Goal: Task Accomplishment & Management: Manage account settings

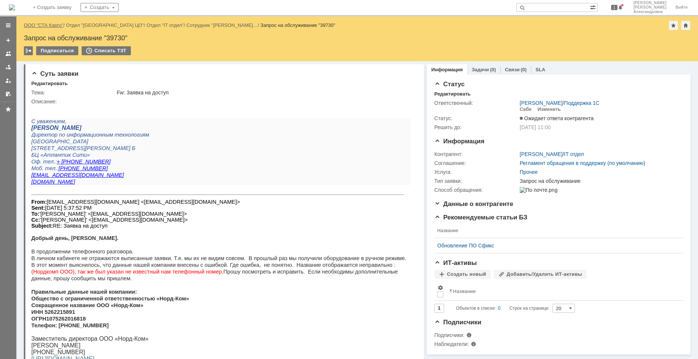
click at [55, 23] on link "ООО "СТА Карго"" at bounding box center [44, 25] width 40 height 6
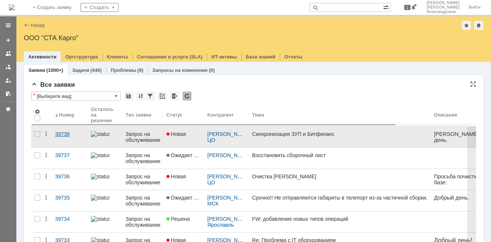
click at [73, 138] on link "39738" at bounding box center [70, 137] width 36 height 21
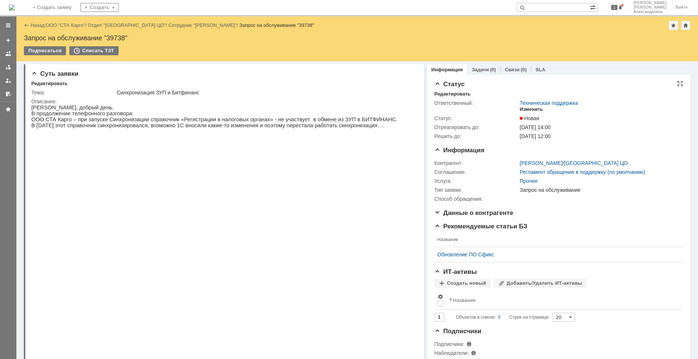
click at [530, 109] on div "Изменить" at bounding box center [531, 109] width 23 height 6
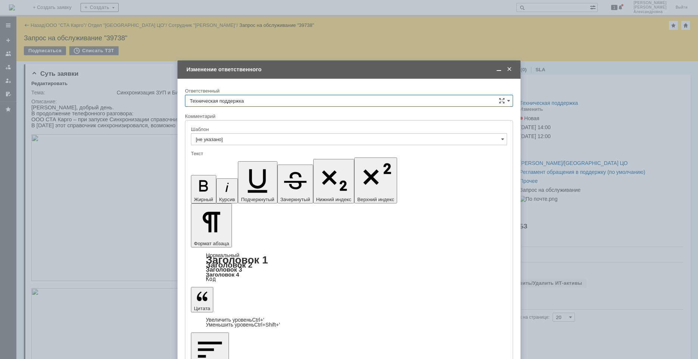
click at [289, 102] on input "Техническая поддержка" at bounding box center [349, 101] width 328 height 12
click at [219, 142] on span "[PERSON_NAME]" at bounding box center [349, 139] width 318 height 6
type input "[PERSON_NAME]"
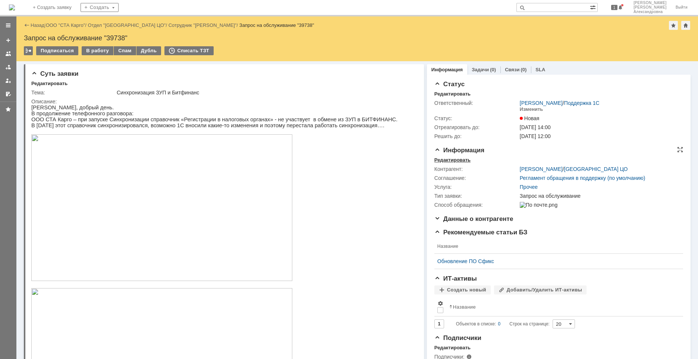
click at [457, 158] on div "Редактировать" at bounding box center [452, 160] width 36 height 6
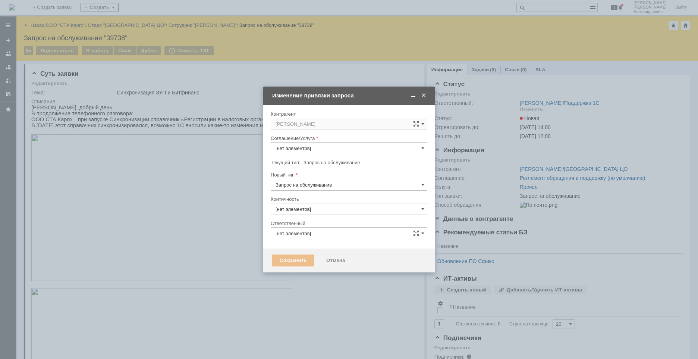
type input "3. Низкая"
type input "[PERSON_NAME]"
type input "[не указано]"
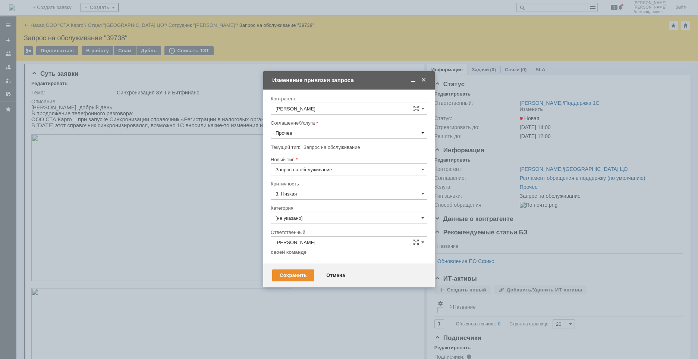
click at [422, 134] on span at bounding box center [422, 133] width 3 height 6
click at [313, 195] on span "1С:Бухгалтерия 3.0" at bounding box center [348, 196] width 147 height 6
type input "1С:Бухгалтерия 3.0"
click at [315, 218] on input "[не указано]" at bounding box center [349, 218] width 157 height 12
click at [311, 258] on span "Изменение" at bounding box center [348, 256] width 147 height 6
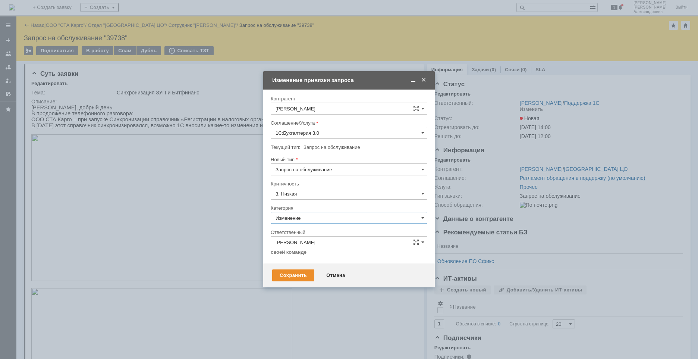
type input "Изменение"
click at [333, 170] on input "Запрос на обслуживание" at bounding box center [349, 169] width 157 height 12
click at [312, 207] on span "Инцидент" at bounding box center [348, 208] width 147 height 6
type input "Инцидент"
click at [300, 274] on div "Сохранить" at bounding box center [293, 275] width 42 height 12
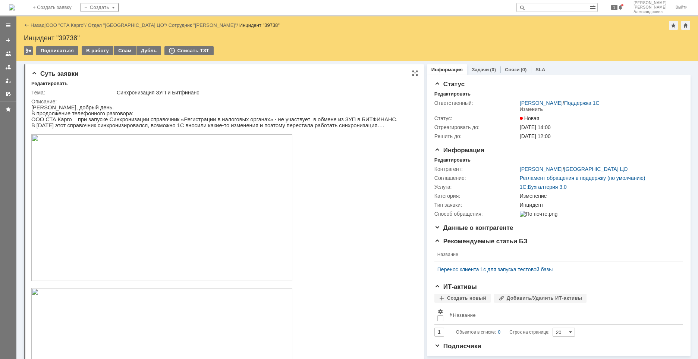
click at [130, 216] on img at bounding box center [161, 207] width 261 height 146
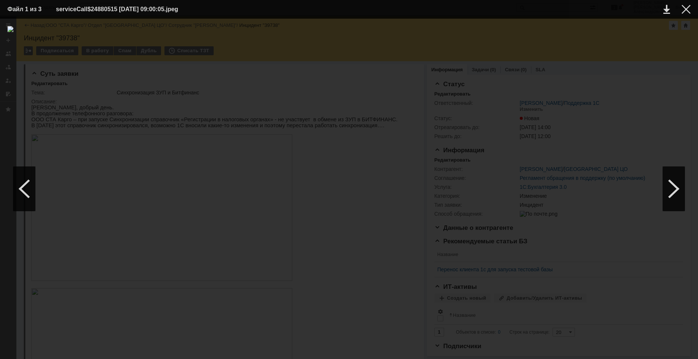
drag, startPoint x: 682, startPoint y: 10, endPoint x: 513, endPoint y: 35, distance: 171.5
click at [678, 11] on td at bounding box center [680, 9] width 20 height 11
click at [685, 7] on div at bounding box center [685, 9] width 9 height 9
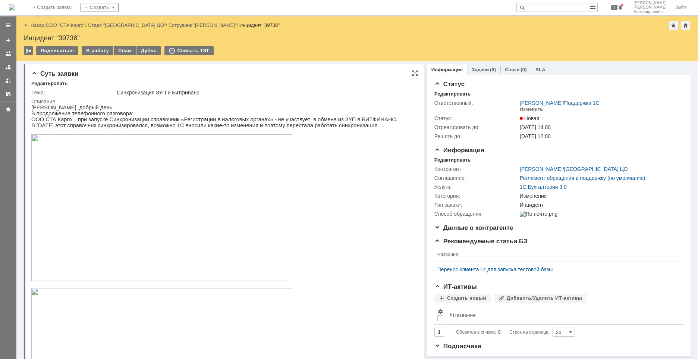
click at [101, 213] on img at bounding box center [161, 207] width 261 height 146
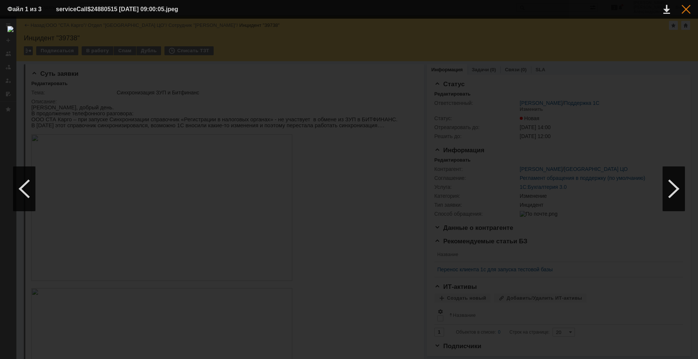
click at [686, 10] on div at bounding box center [685, 9] width 9 height 9
